Goal: Task Accomplishment & Management: Complete application form

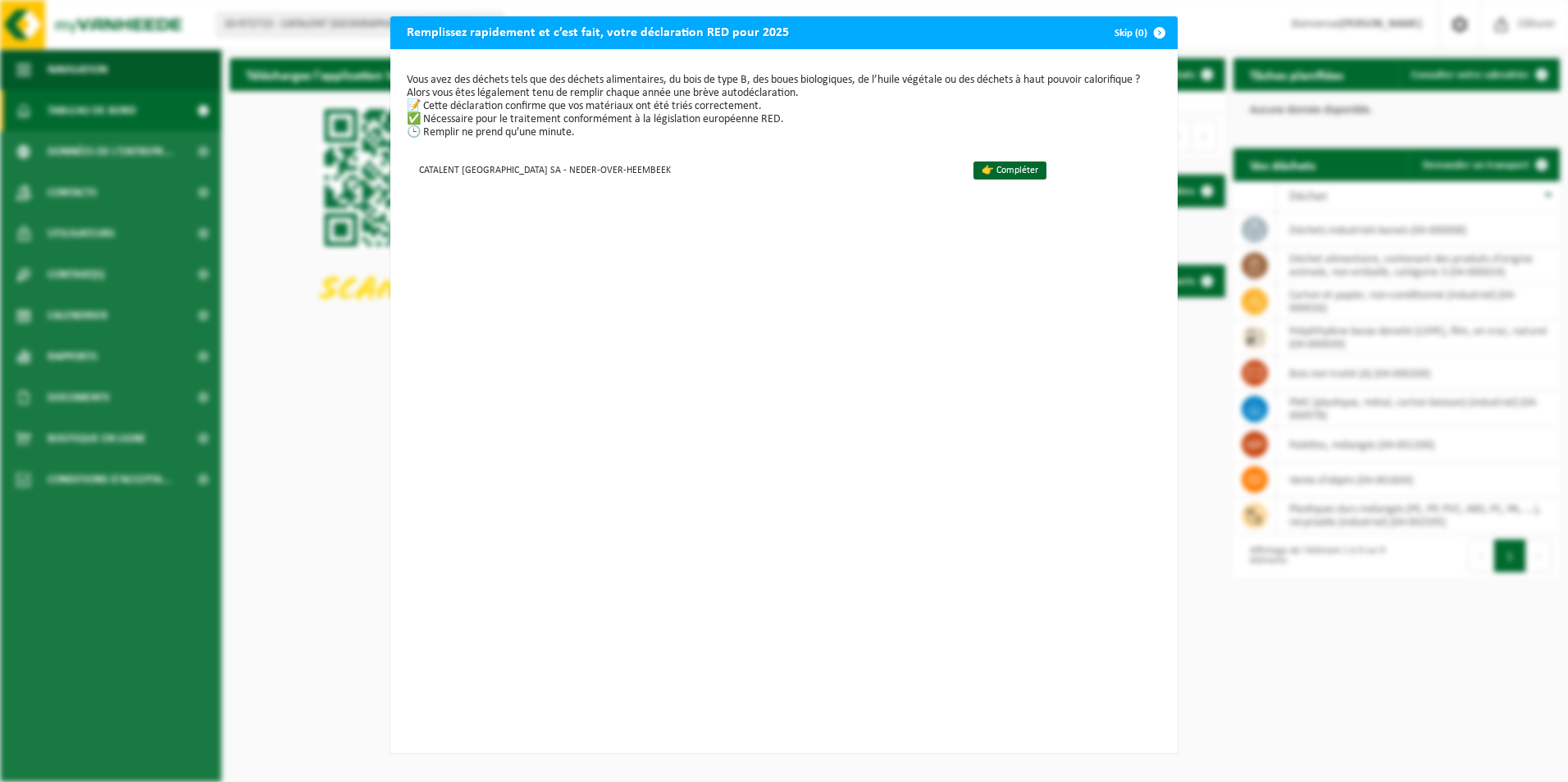
click at [1115, 30] on button "Skip (0)" at bounding box center [1139, 32] width 74 height 32
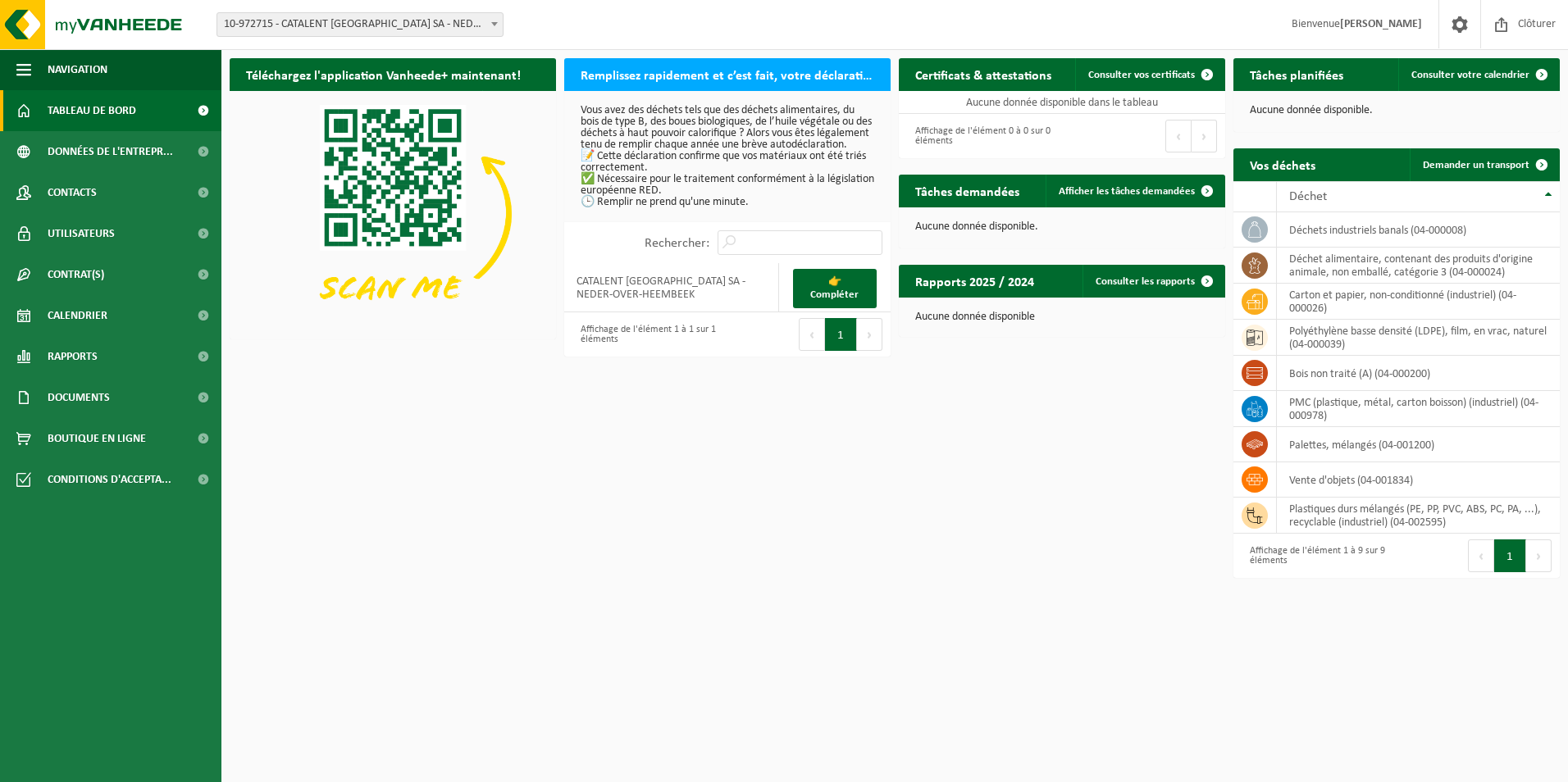
click at [738, 519] on div "Téléchargez l'application Vanheede+ maintenant! Cachez Remplissez rapidement et…" at bounding box center [894, 319] width 1339 height 537
click at [27, 196] on span at bounding box center [24, 192] width 15 height 41
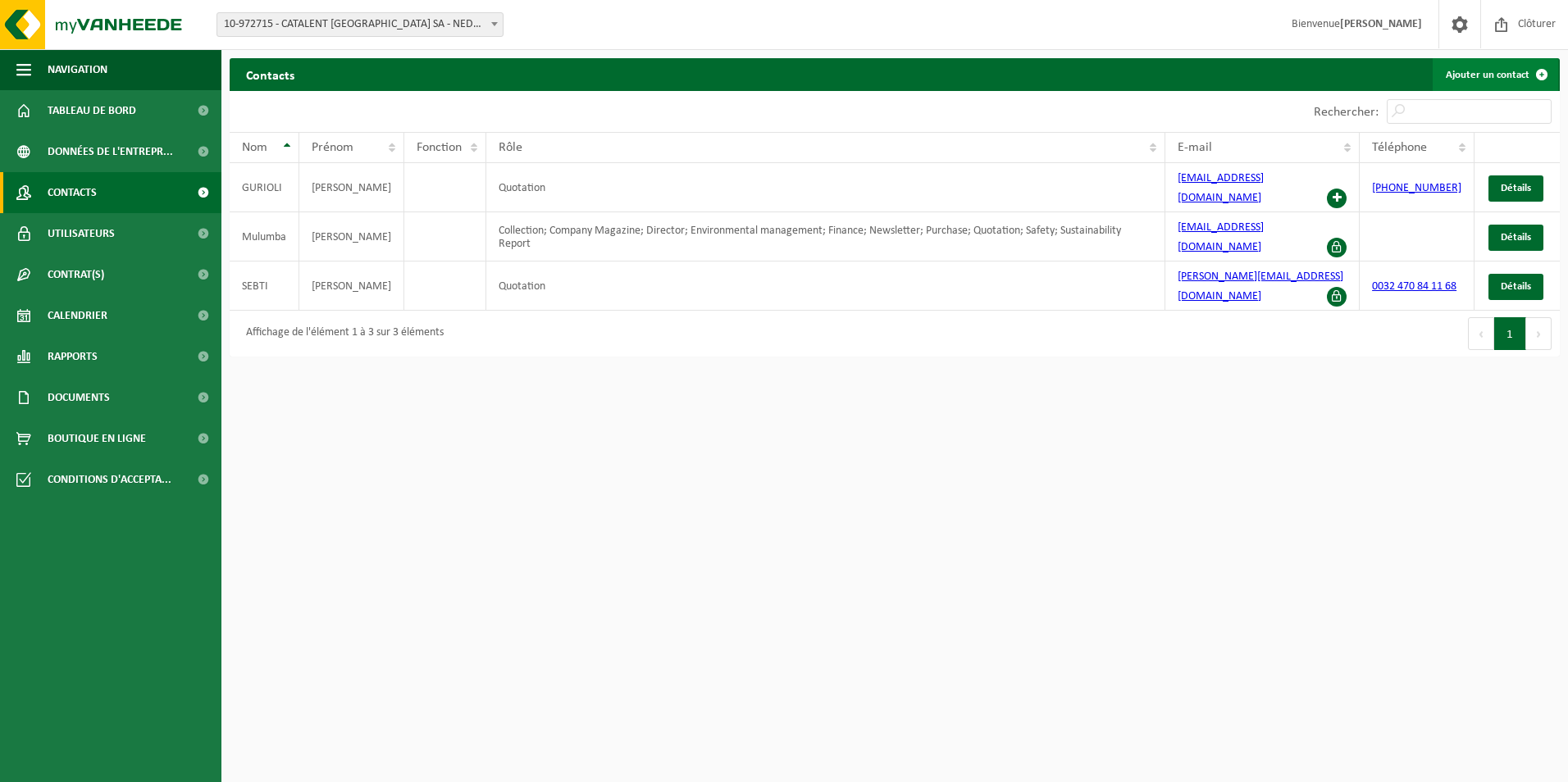
click at [1460, 75] on link "Ajouter un contact" at bounding box center [1496, 74] width 126 height 32
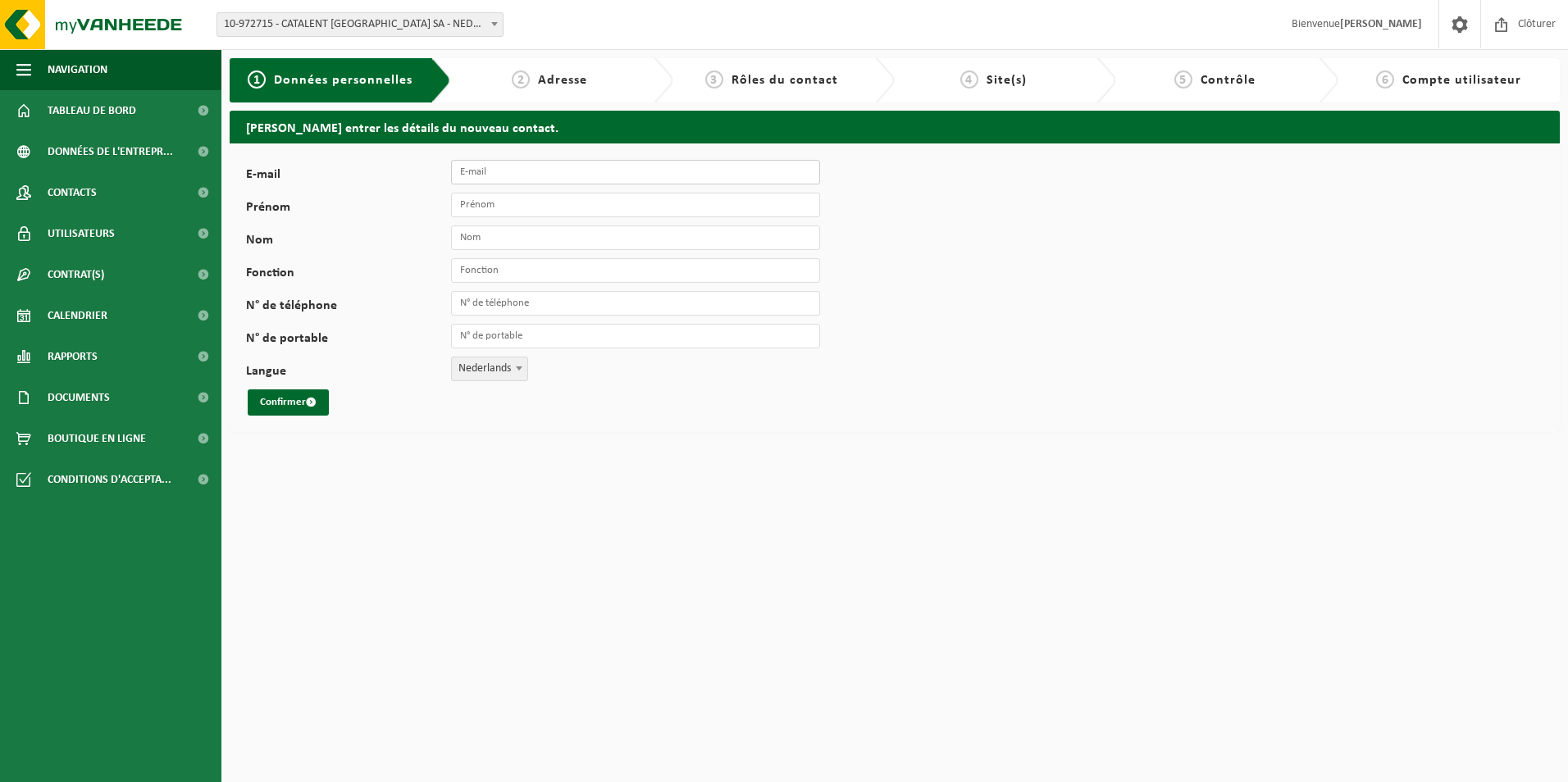
click at [691, 166] on input "E-mail" at bounding box center [636, 172] width 369 height 25
click at [628, 177] on input "E-mail" at bounding box center [636, 172] width 369 height 25
paste input "Valery.Ruth@catalent.com"
type input "Valery.Ruth@catalent.com"
click at [595, 201] on input "Prénom" at bounding box center [636, 205] width 369 height 25
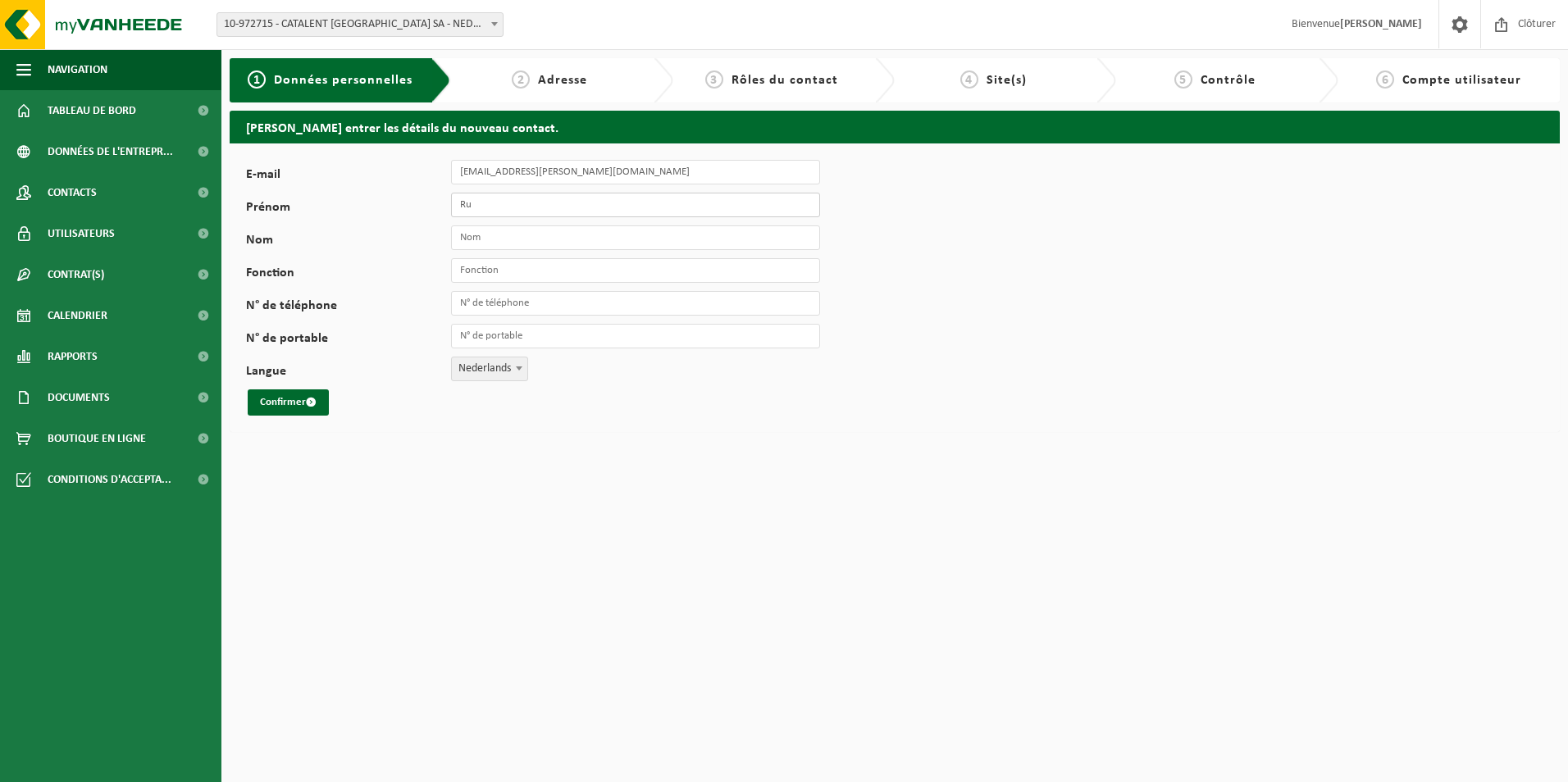
type input "R"
type input "Valery"
click at [539, 235] on input "Nom" at bounding box center [636, 238] width 369 height 25
type input "Ruth"
click at [521, 273] on input "Fonction" at bounding box center [636, 271] width 369 height 25
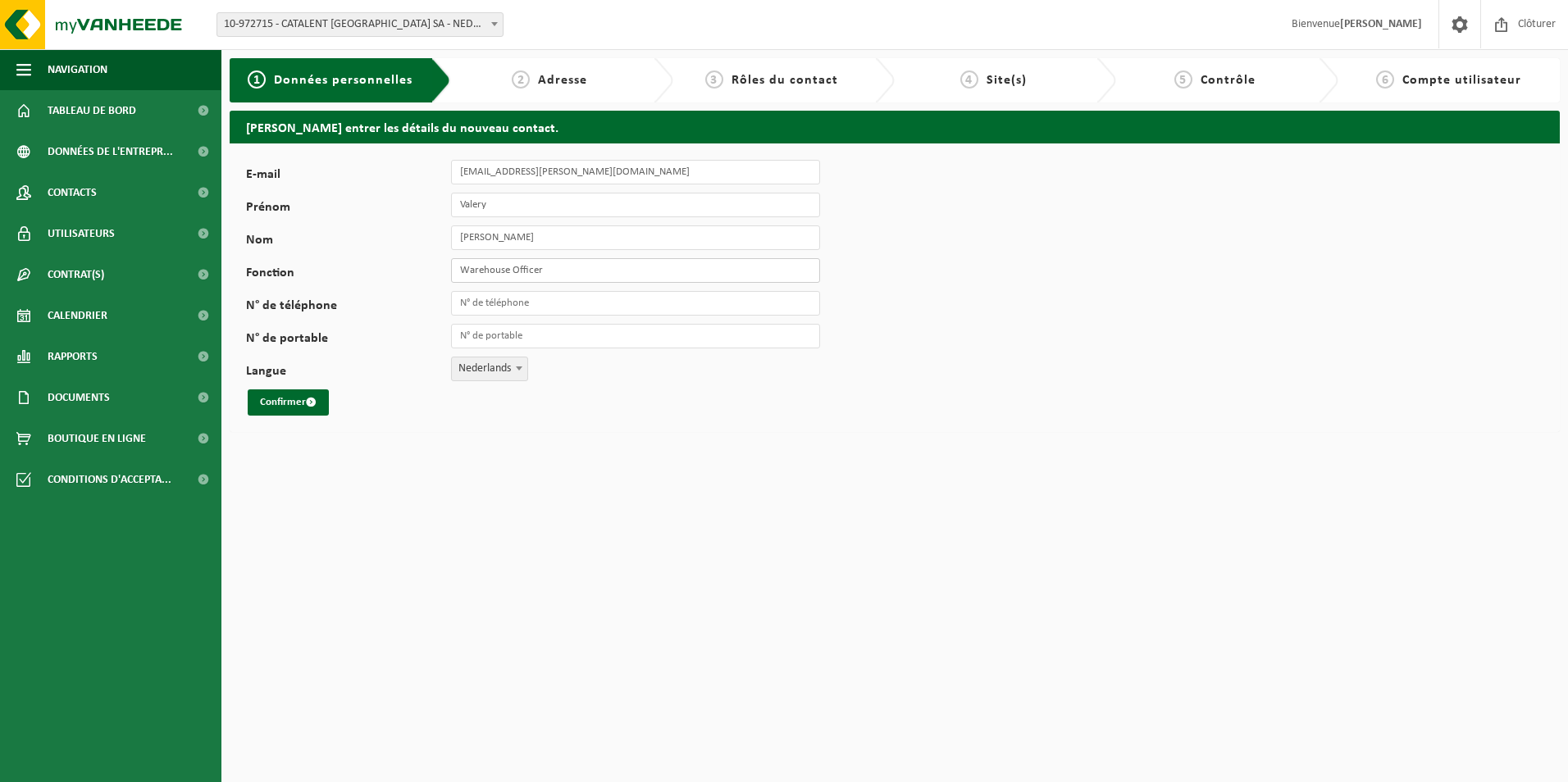
type input "Warehouse Officer"
click at [526, 293] on input "N° de téléphone" at bounding box center [636, 303] width 369 height 25
click at [509, 376] on span "Nederlands" at bounding box center [489, 369] width 75 height 23
select select "1"
click at [317, 404] on span "submit" at bounding box center [311, 401] width 10 height 10
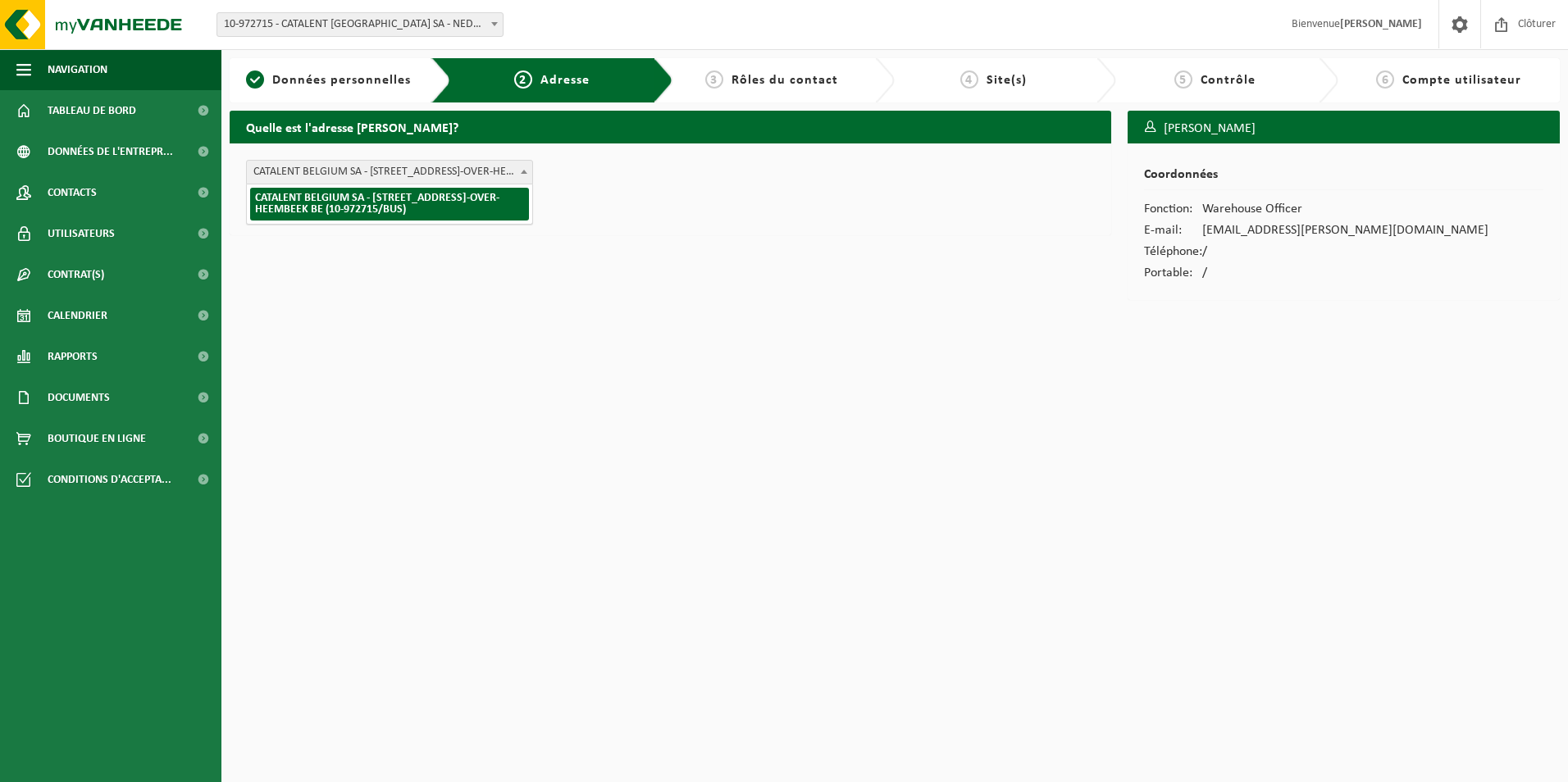
click at [448, 167] on span "CATALENT BELGIUM SA - RUE FONT SAINT LANDRY 10 , 1120 NEDER-OVER-HEEMBEEK BE (1…" at bounding box center [389, 172] width 285 height 23
click at [449, 298] on div "Quelle est l'adresse de Valery Ruth? CATALENT BELGIUM SA - RUE FONT SAINT LANDR…" at bounding box center [671, 209] width 898 height 198
click at [317, 208] on span "submit" at bounding box center [311, 205] width 10 height 10
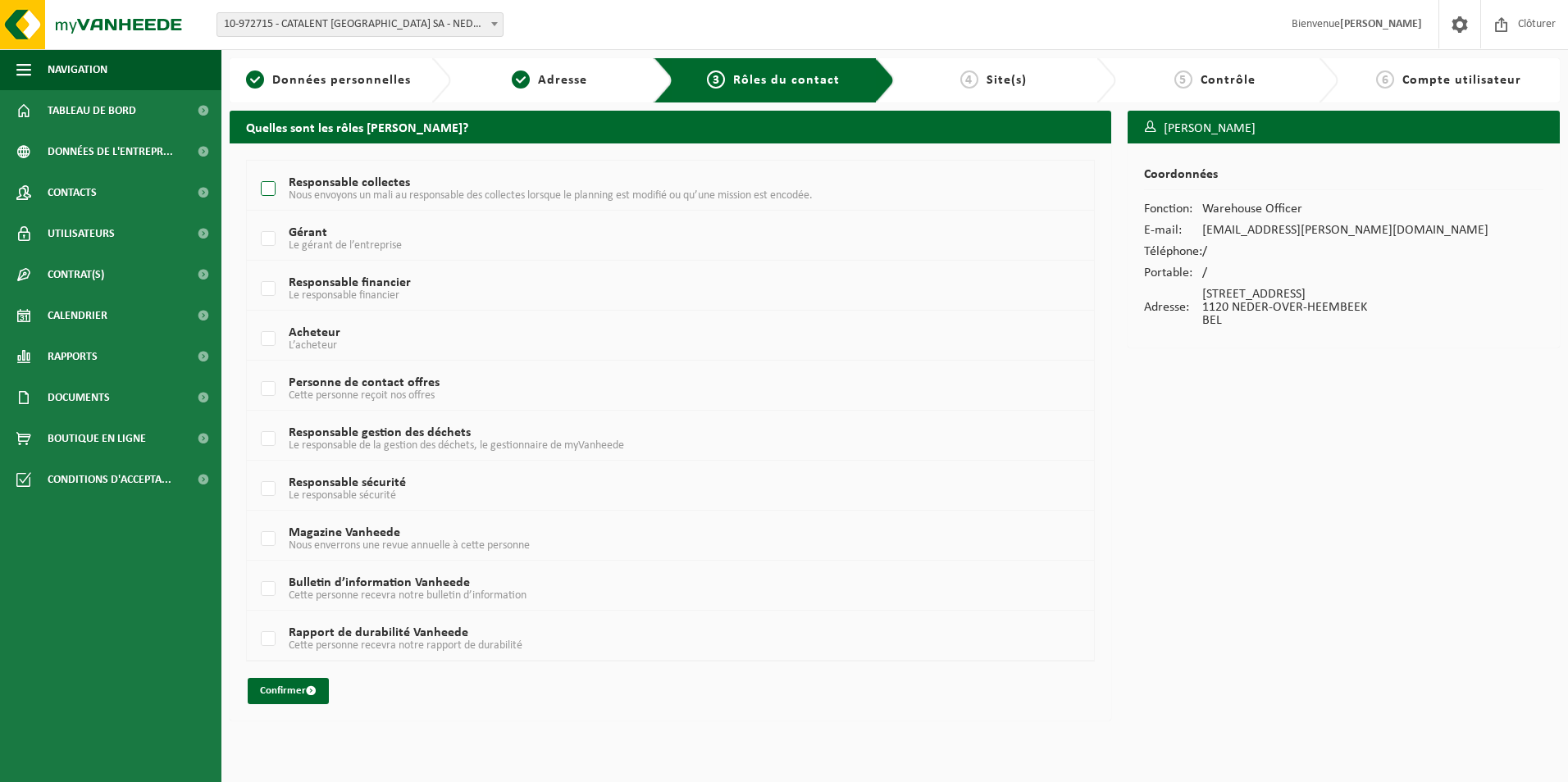
click at [319, 195] on span "Nous envoyons un mali au responsable des collectes lorsque le planning est modi…" at bounding box center [550, 195] width 524 height 12
click at [255, 169] on input "Responsable collectes Nous envoyons un mali au responsable des collectes lorsqu…" at bounding box center [254, 168] width 1 height 1
checkbox input "true"
click at [317, 680] on button "Confirmer" at bounding box center [287, 692] width 81 height 27
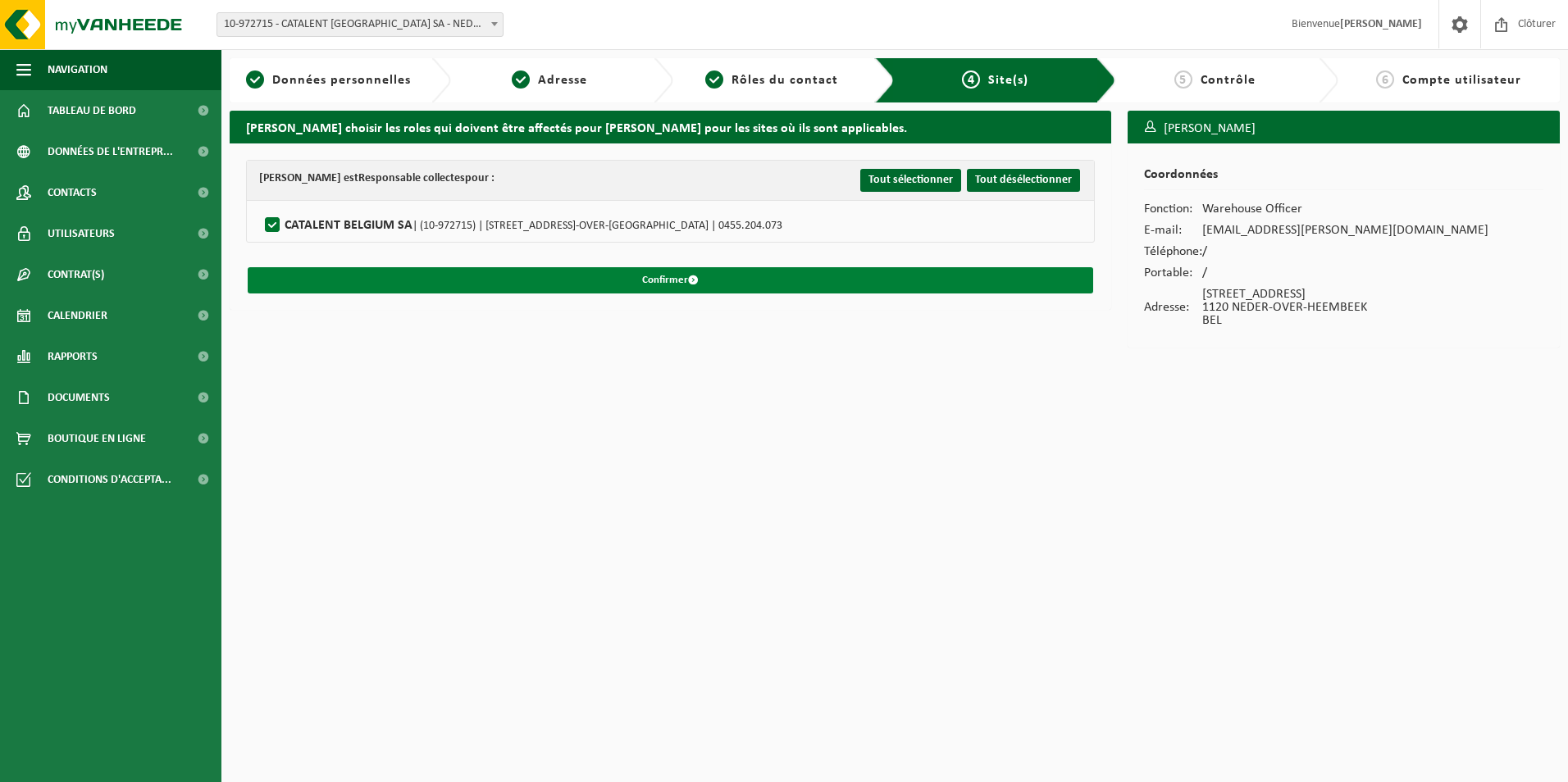
click at [645, 289] on button "Confirmer" at bounding box center [670, 281] width 846 height 27
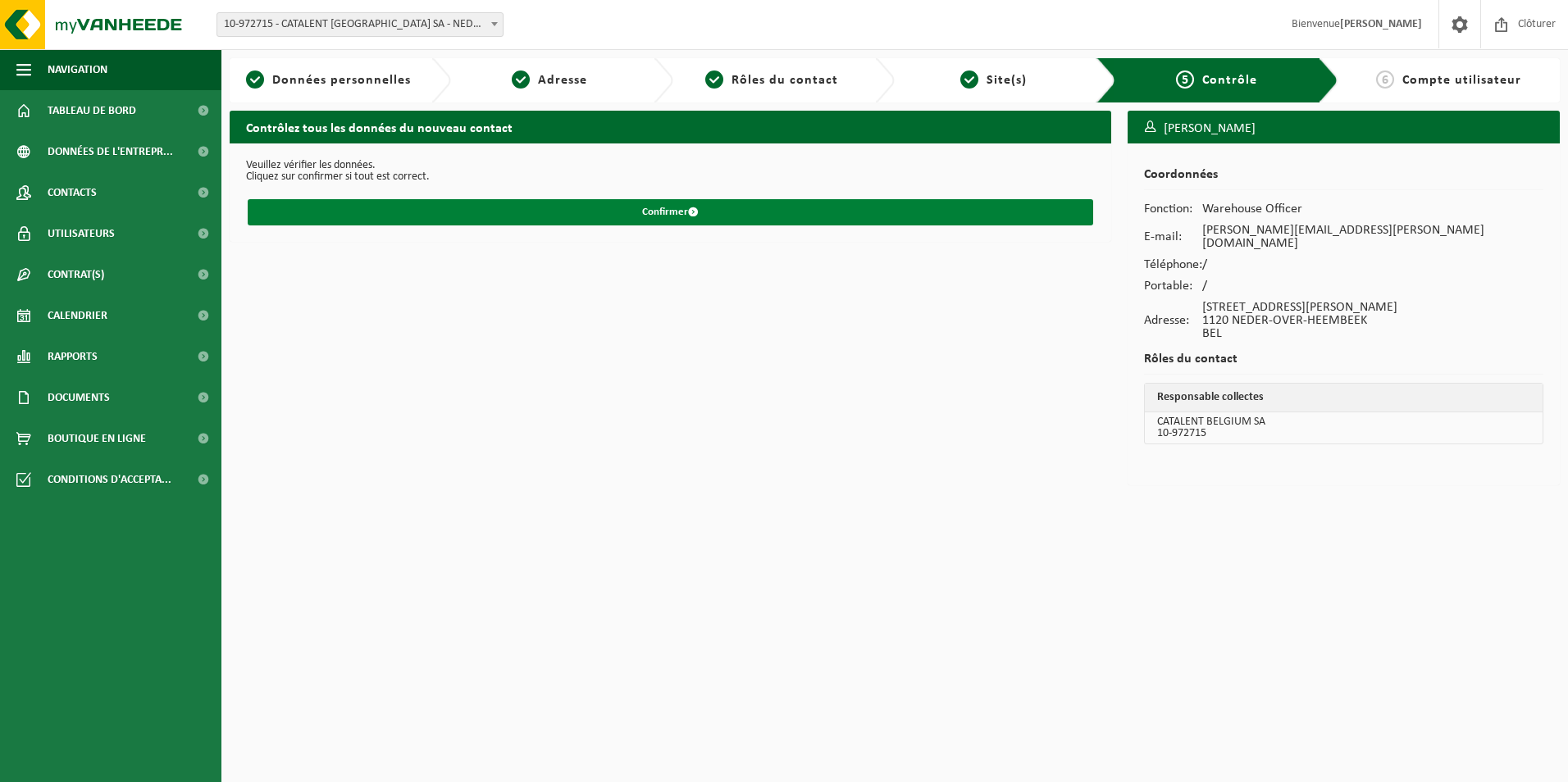
click at [805, 205] on button "Confirmer" at bounding box center [670, 212] width 846 height 27
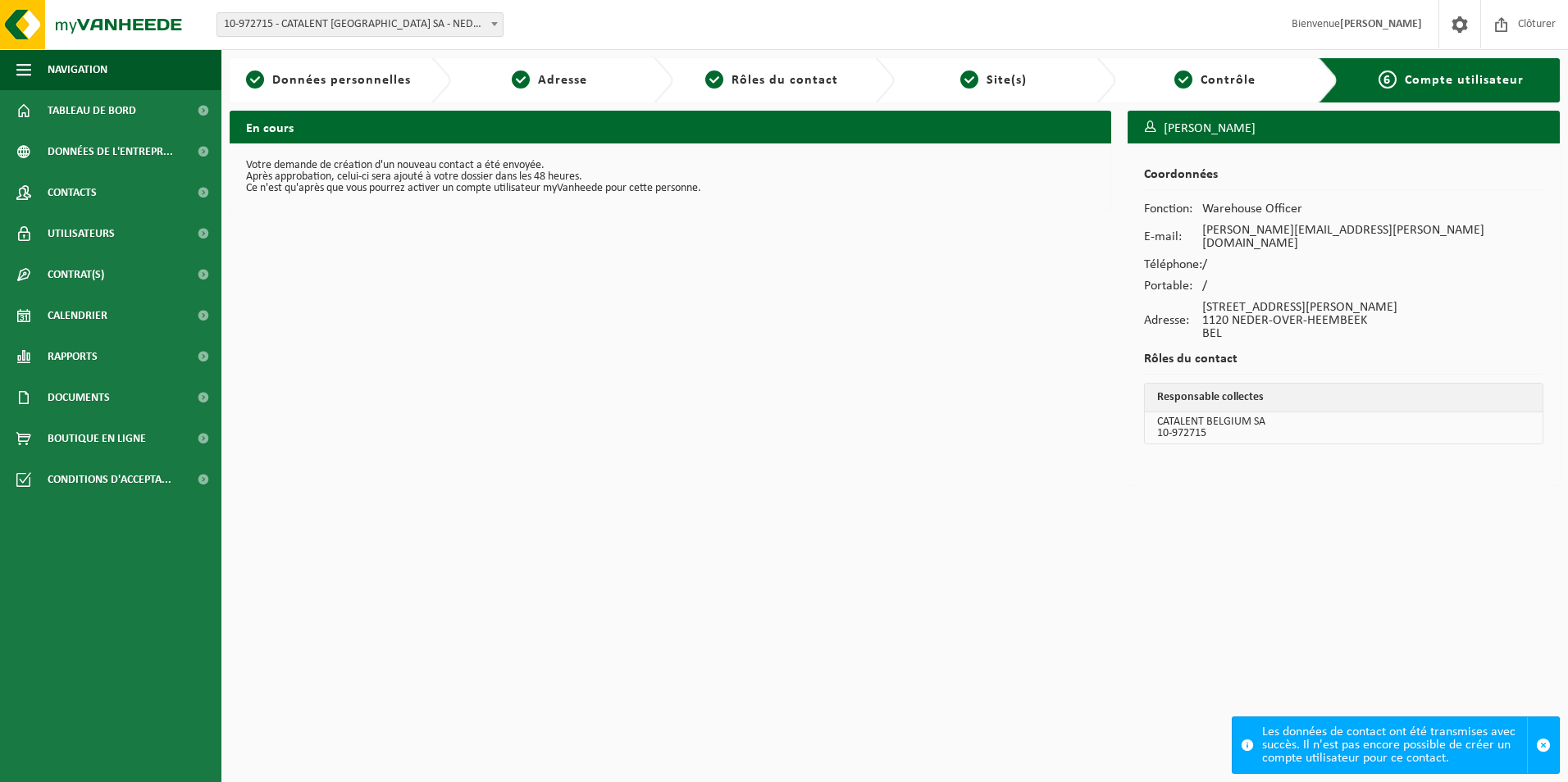
click at [1253, 744] on span at bounding box center [1247, 746] width 13 height 13
